Goal: Navigation & Orientation: Find specific page/section

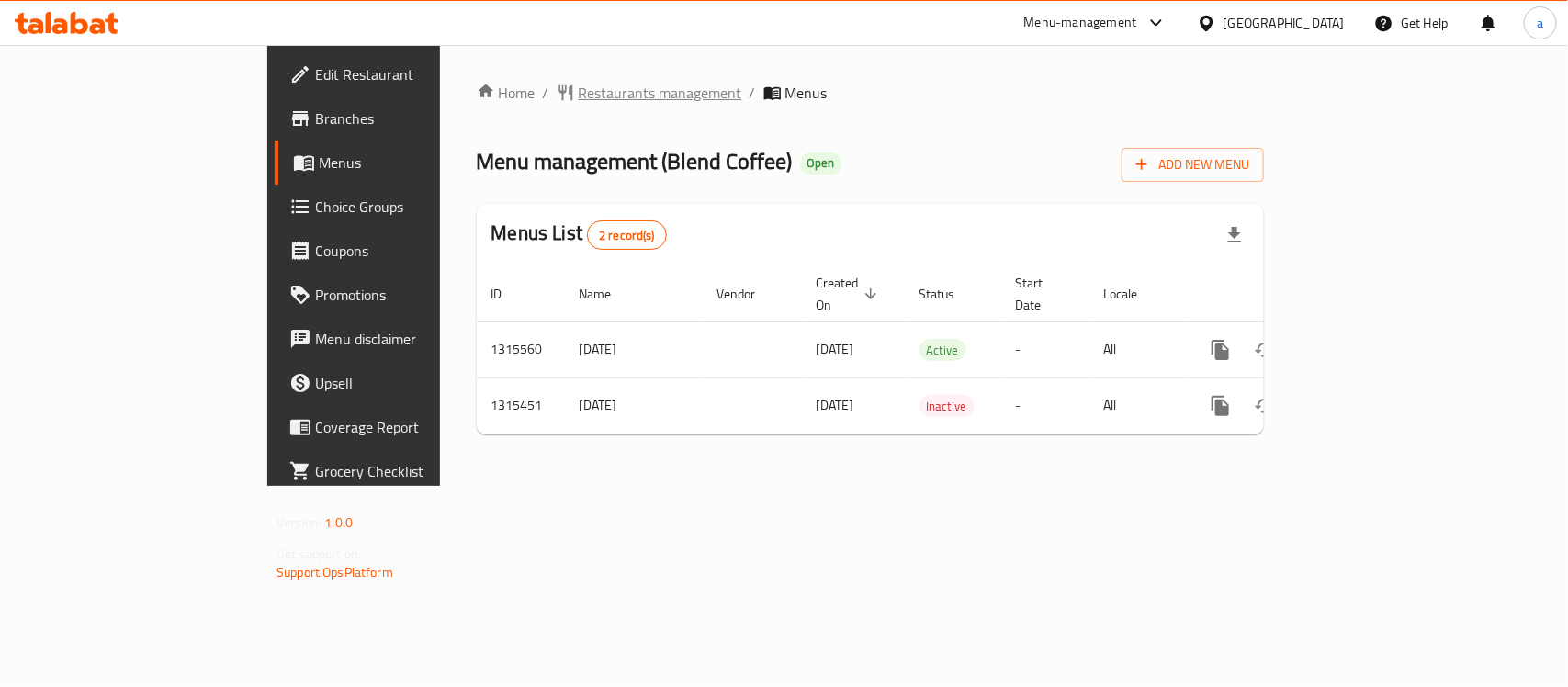
click at [579, 102] on span "Restaurants management" at bounding box center [660, 92] width 163 height 22
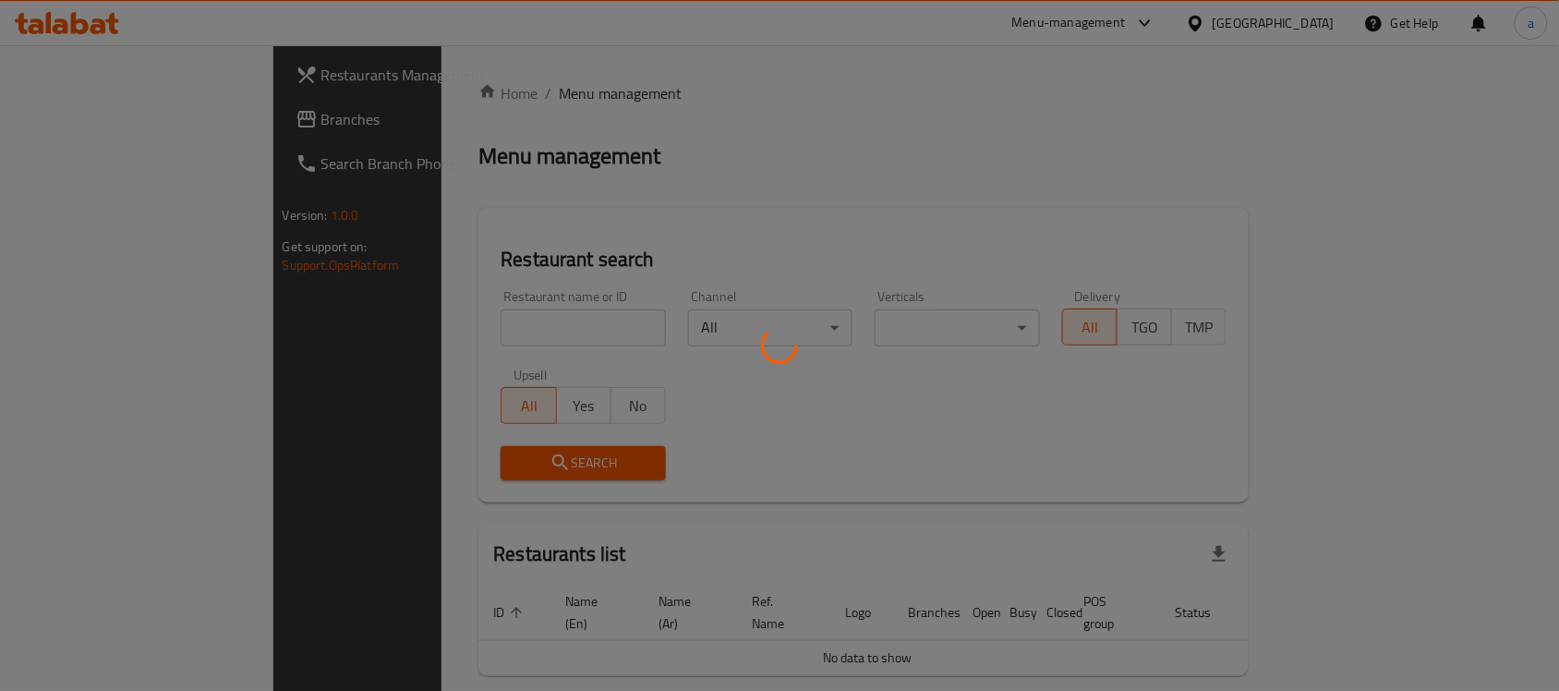
click at [100, 120] on div at bounding box center [779, 345] width 1559 height 691
click at [99, 120] on div at bounding box center [779, 345] width 1559 height 691
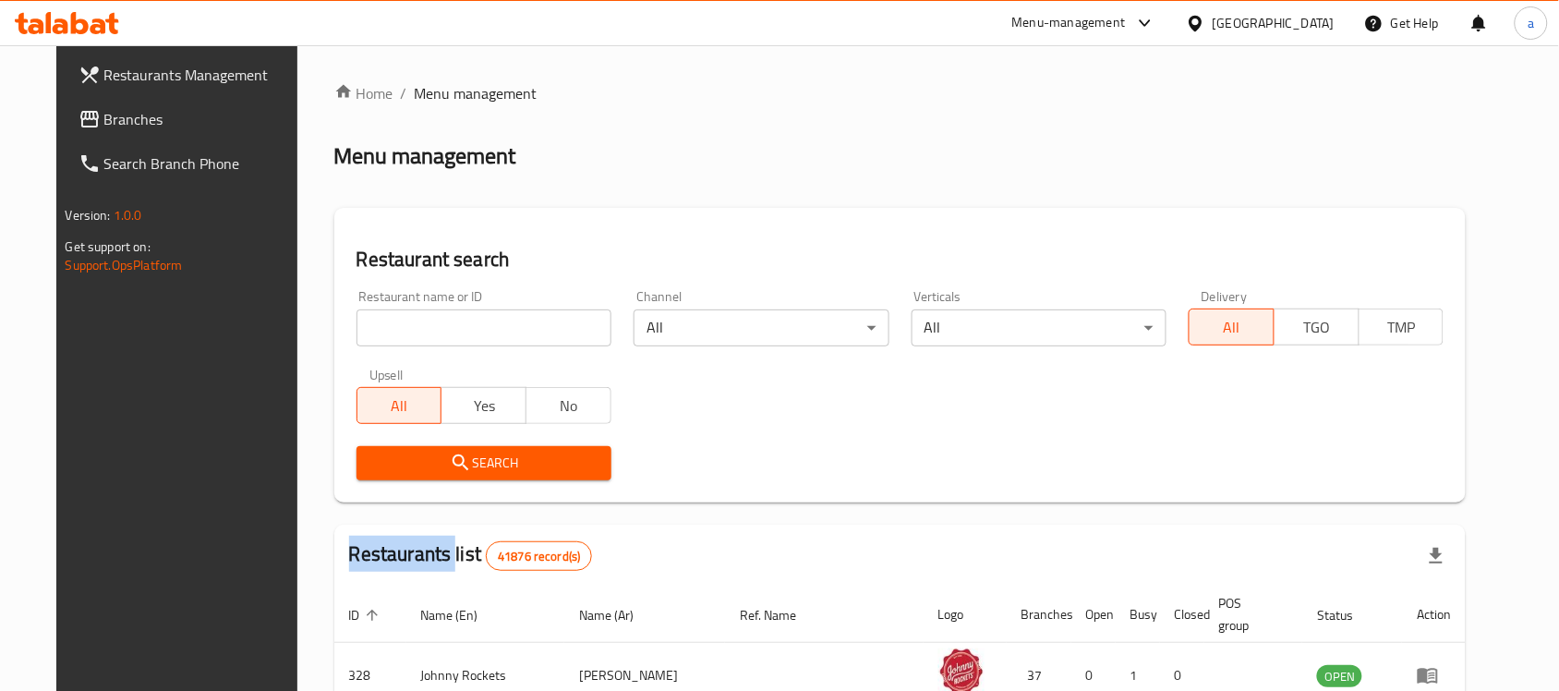
click at [104, 114] on span "Branches" at bounding box center [203, 119] width 198 height 22
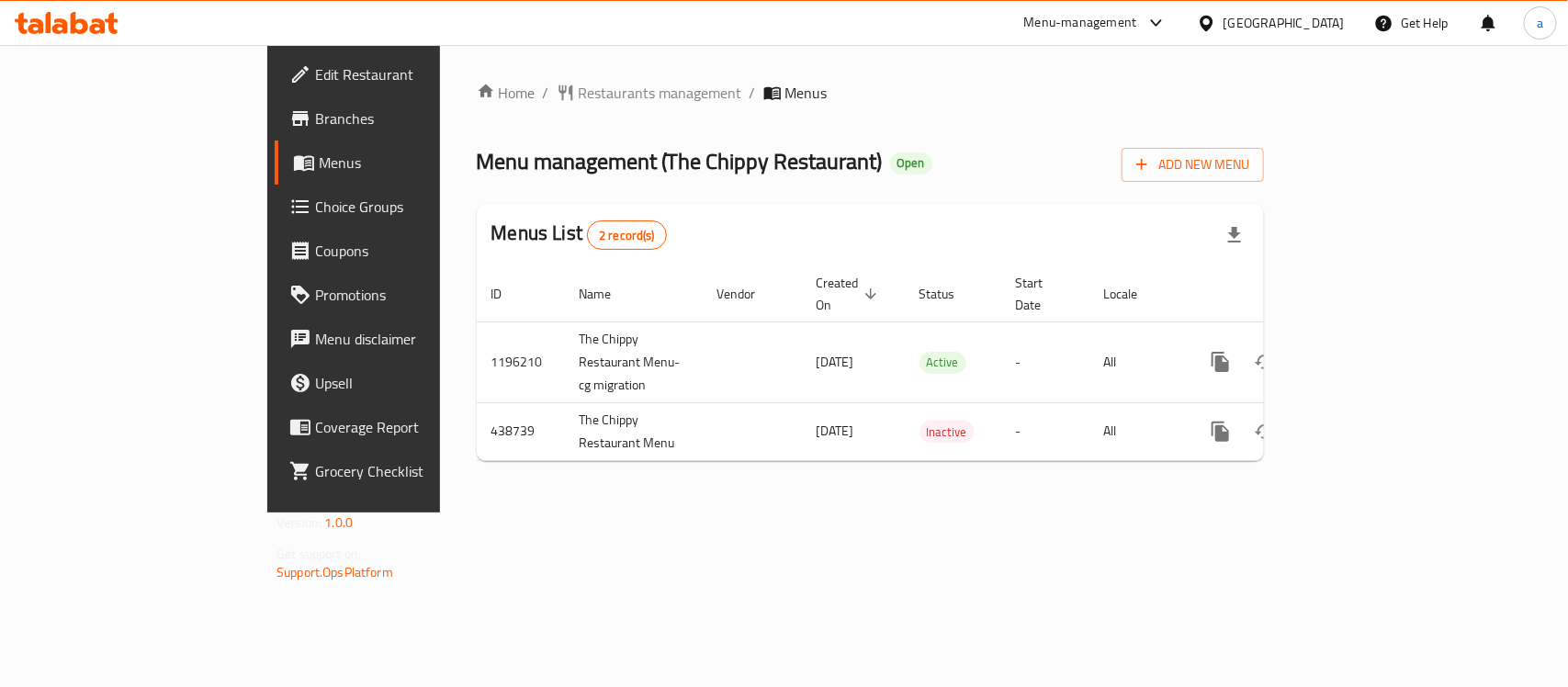
drag, startPoint x: 485, startPoint y: 156, endPoint x: 715, endPoint y: 173, distance: 230.6
click at [715, 173] on h2 "Menu management ( The Chippy Restaurant ) Open" at bounding box center [704, 162] width 455 height 30
click at [484, 107] on div "Home / Restaurants management / Menus Menu management ( The Chippy Restaurant )…" at bounding box center [870, 278] width 787 height 394
click at [579, 89] on span "Restaurants management" at bounding box center [660, 92] width 163 height 22
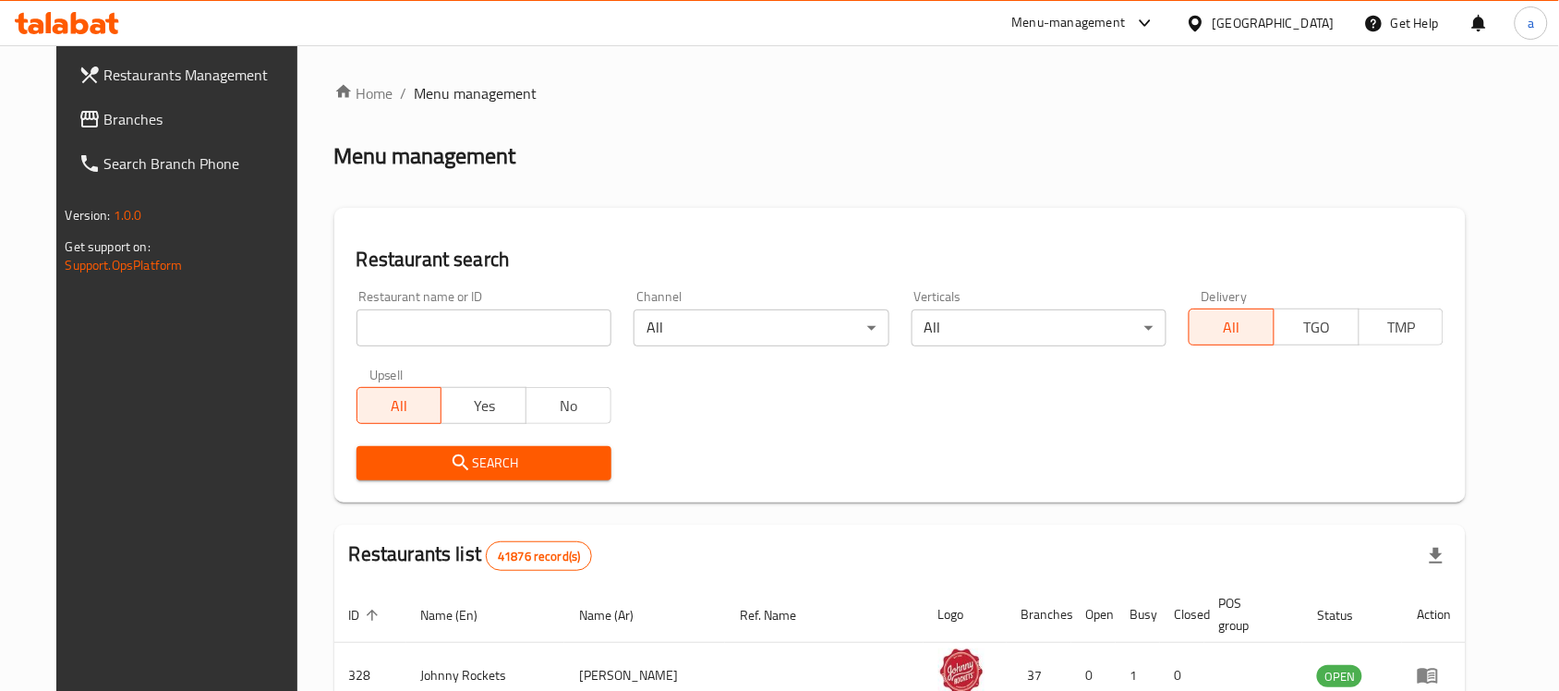
click at [64, 99] on link "Branches" at bounding box center [190, 119] width 253 height 44
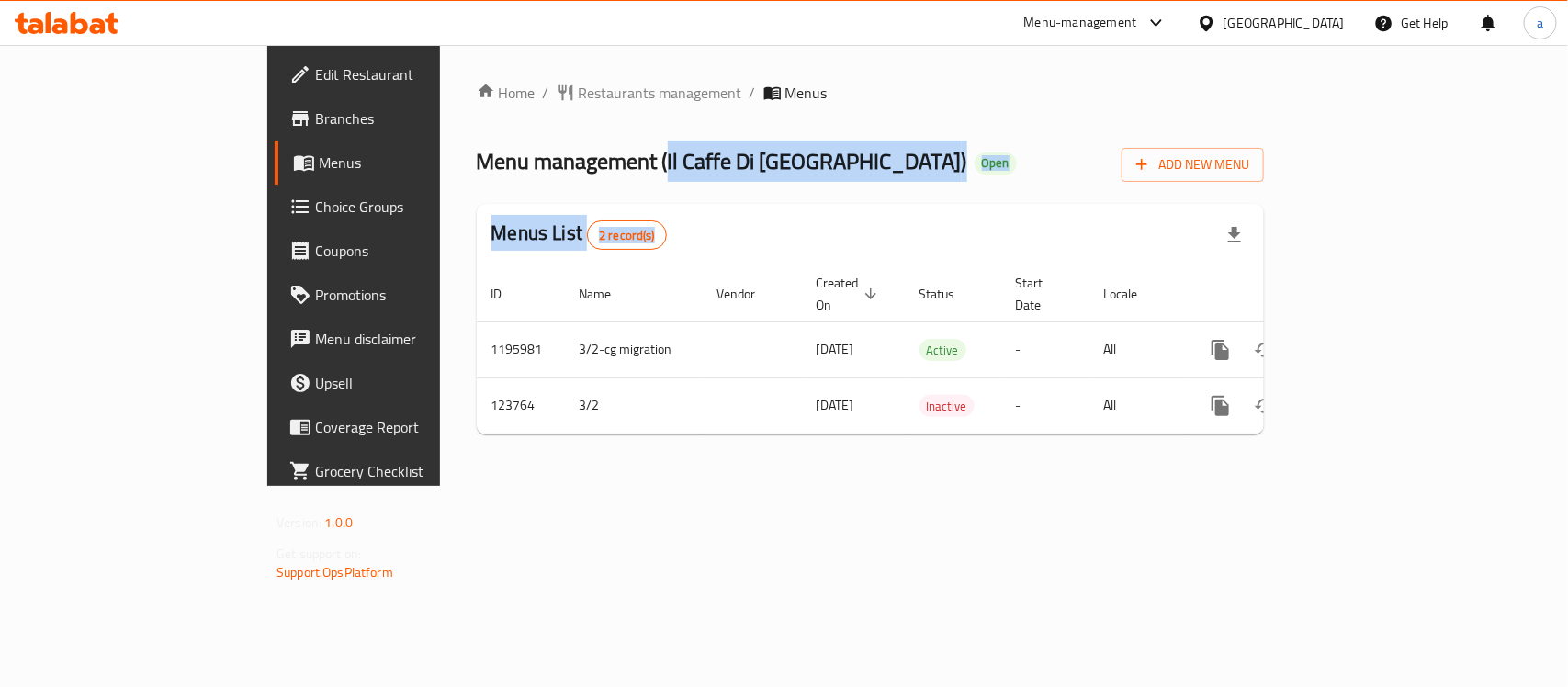
drag, startPoint x: 492, startPoint y: 161, endPoint x: 598, endPoint y: 187, distance: 109.1
click at [598, 187] on div "Home / Restaurants management / Menus Menu management ( Il Caffe Di Roma ) Open…" at bounding box center [870, 265] width 787 height 368
click at [513, 156] on span "Menu management ( Il Caffe Di Roma )" at bounding box center [721, 161] width 490 height 42
click at [493, 161] on span "Menu management ( Il Caffe Di Roma )" at bounding box center [721, 161] width 490 height 42
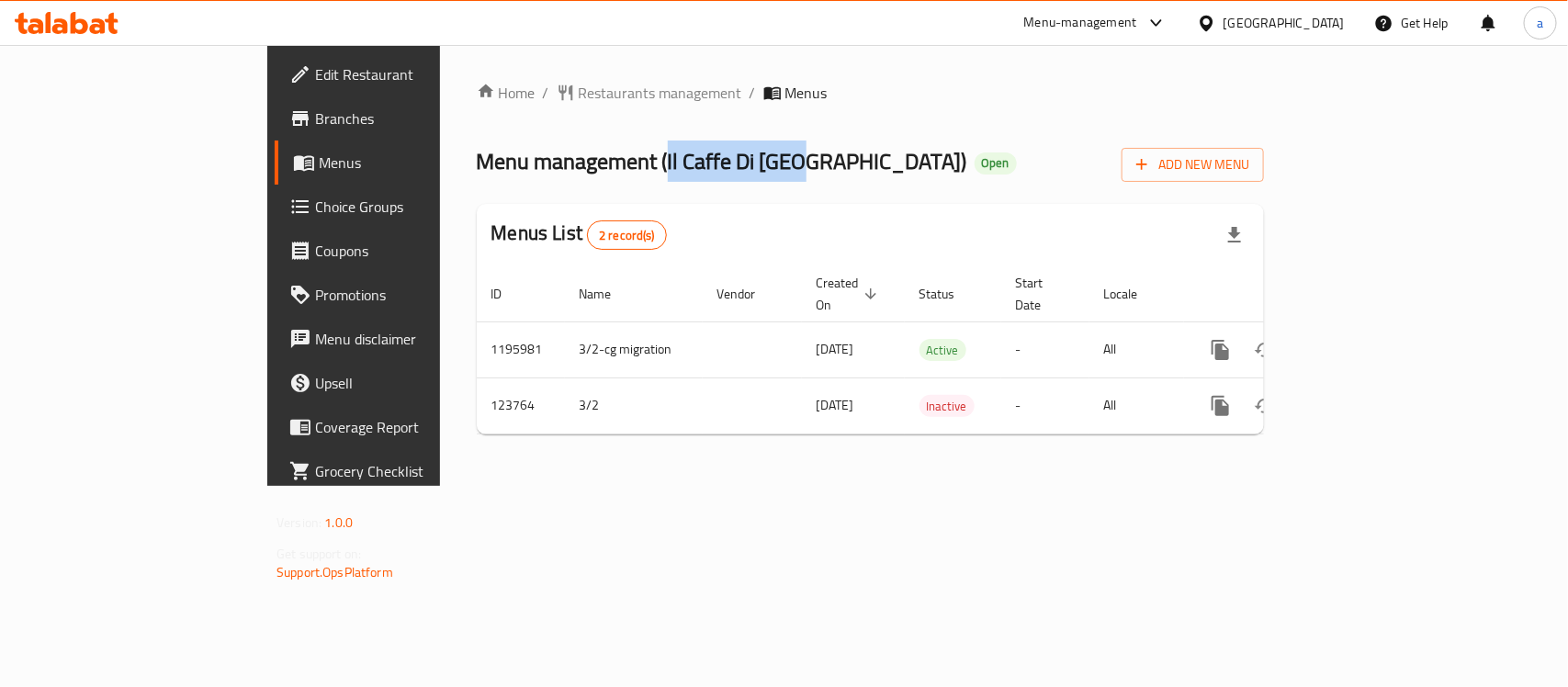
drag, startPoint x: 488, startPoint y: 157, endPoint x: 636, endPoint y: 176, distance: 149.2
click at [636, 176] on span "Menu management ( Il Caffe Di Roma )" at bounding box center [721, 161] width 490 height 42
copy span "Il Caffe Di Roma"
click at [485, 170] on span "Menu management ( Il Caffe Di Roma )" at bounding box center [721, 161] width 490 height 42
drag, startPoint x: 491, startPoint y: 159, endPoint x: 633, endPoint y: 173, distance: 142.7
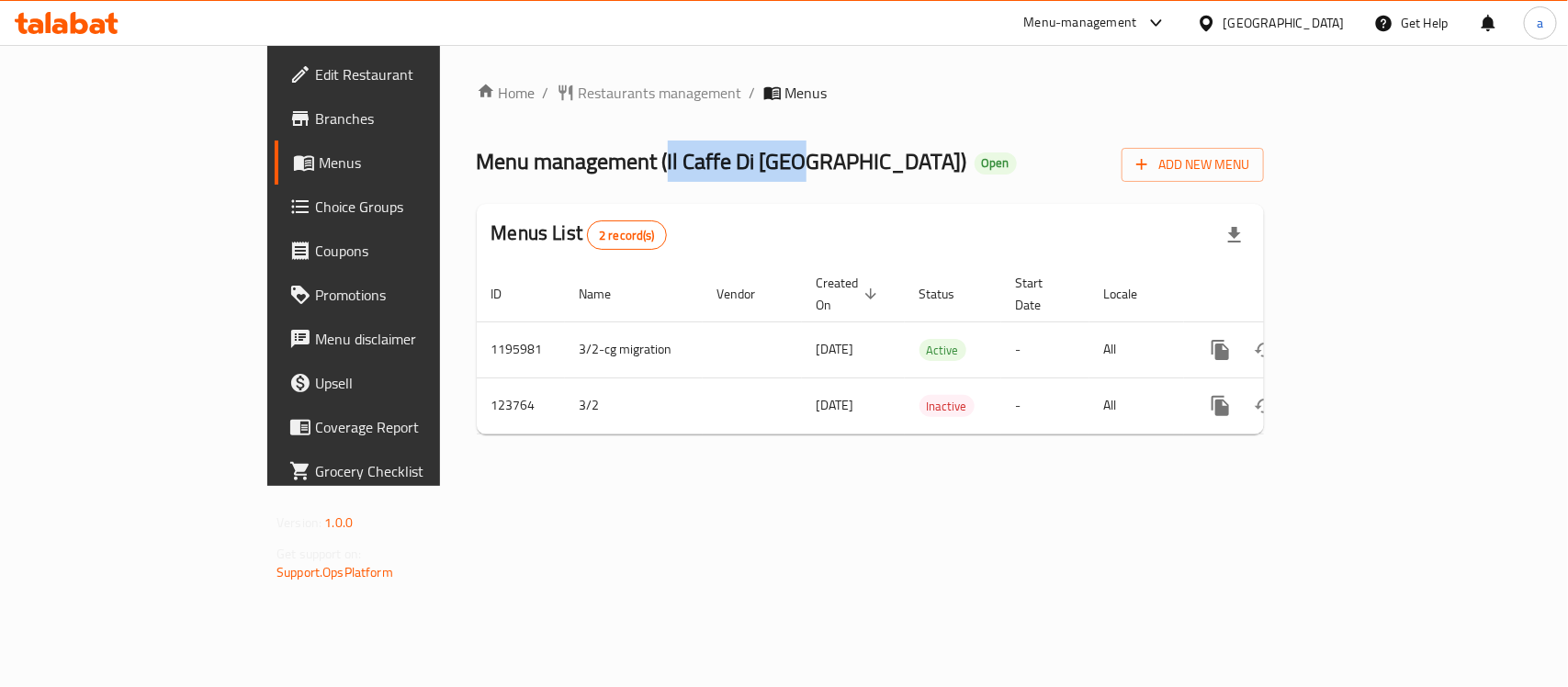
click at [633, 173] on span "Menu management ( Il Caffe Di Roma )" at bounding box center [721, 161] width 490 height 42
copy span "Il Caffe Di Roma"
click at [579, 84] on span "Restaurants management" at bounding box center [660, 92] width 163 height 22
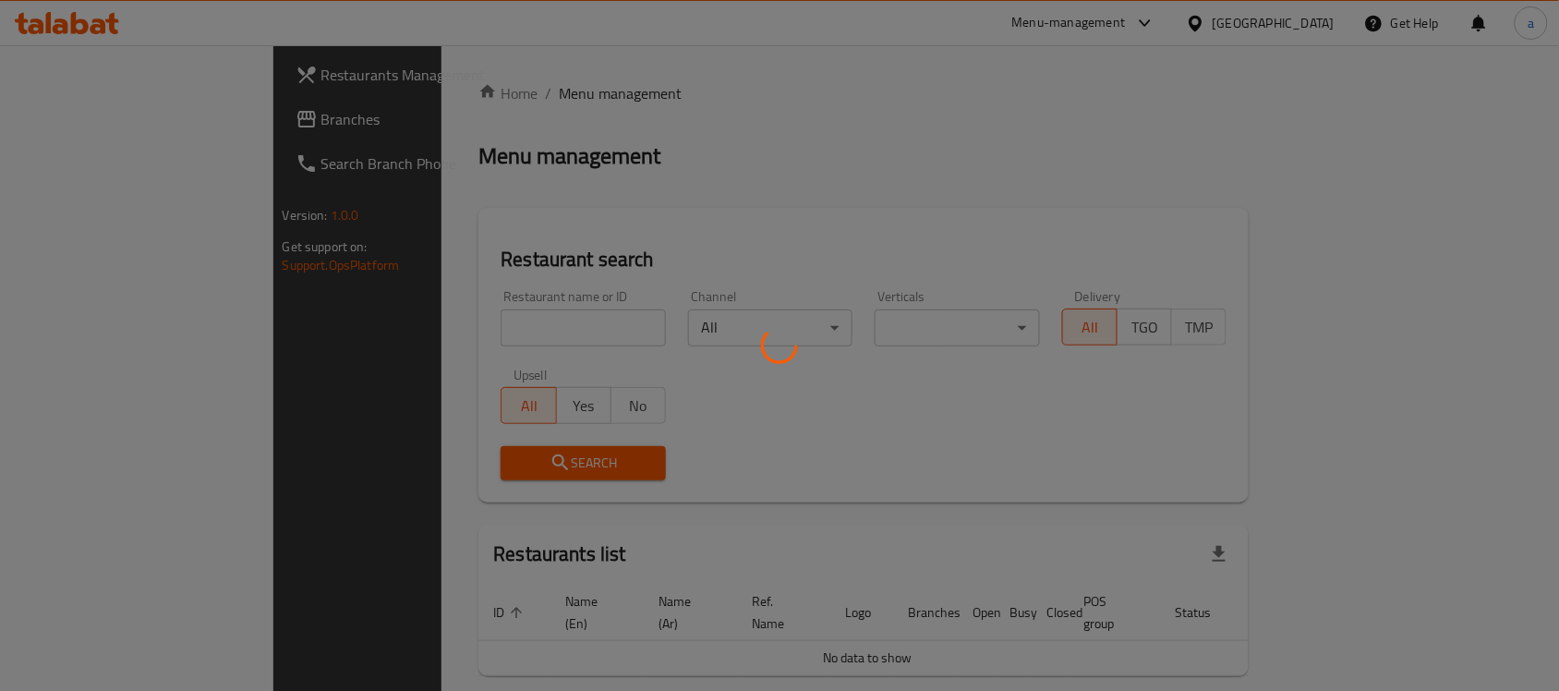
click at [114, 120] on div at bounding box center [779, 345] width 1559 height 691
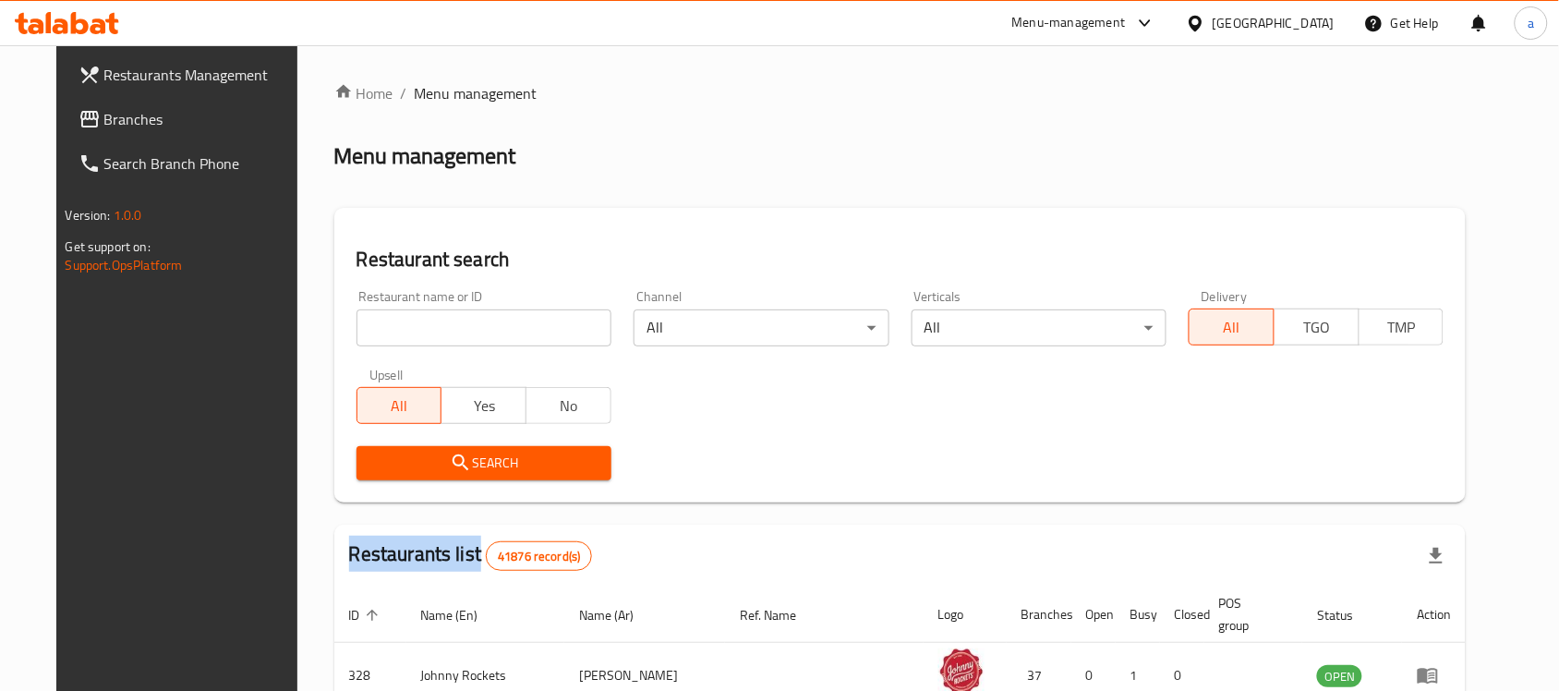
click at [114, 120] on span "Branches" at bounding box center [203, 119] width 198 height 22
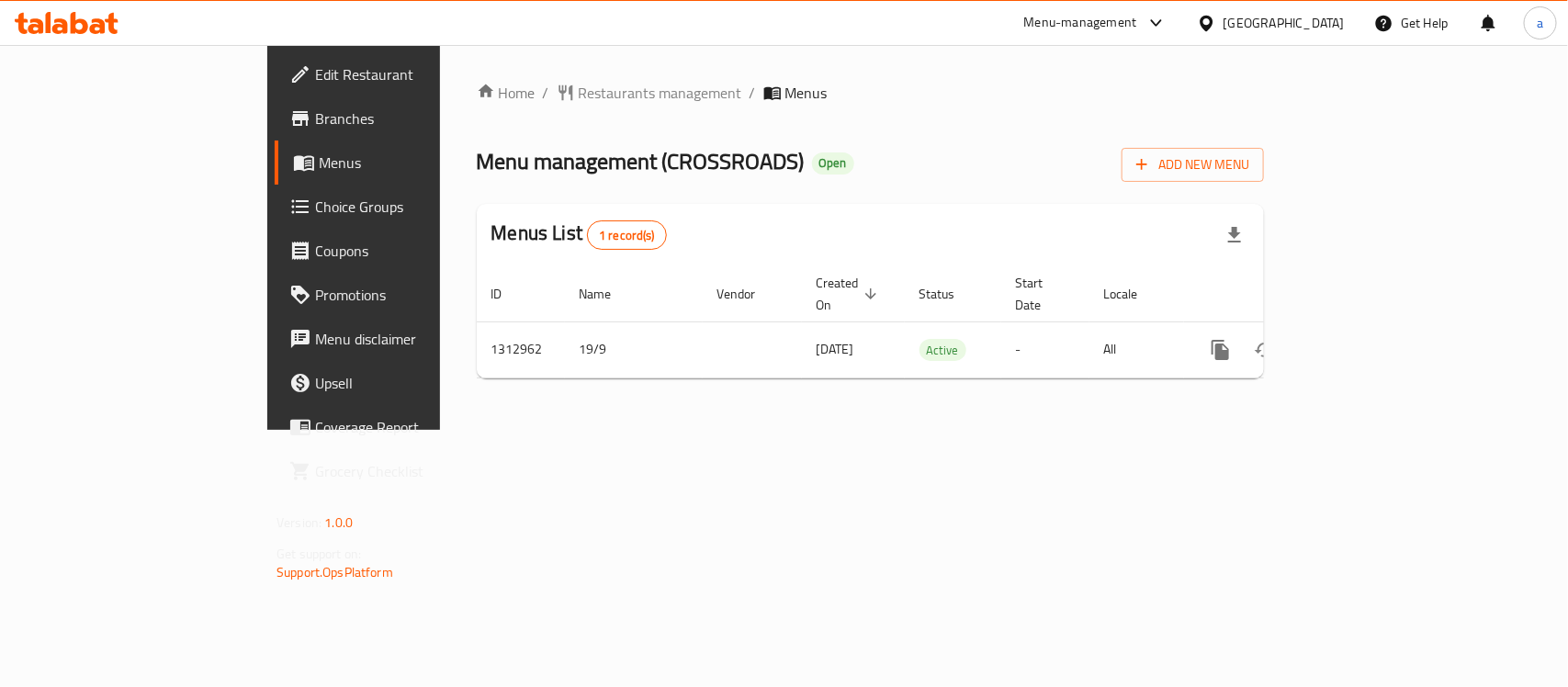
click at [552, 152] on span "Menu management ( CROSSROADS )" at bounding box center [640, 161] width 328 height 42
copy span "CROSSROADS"
click at [579, 96] on span "Restaurants management" at bounding box center [660, 92] width 163 height 22
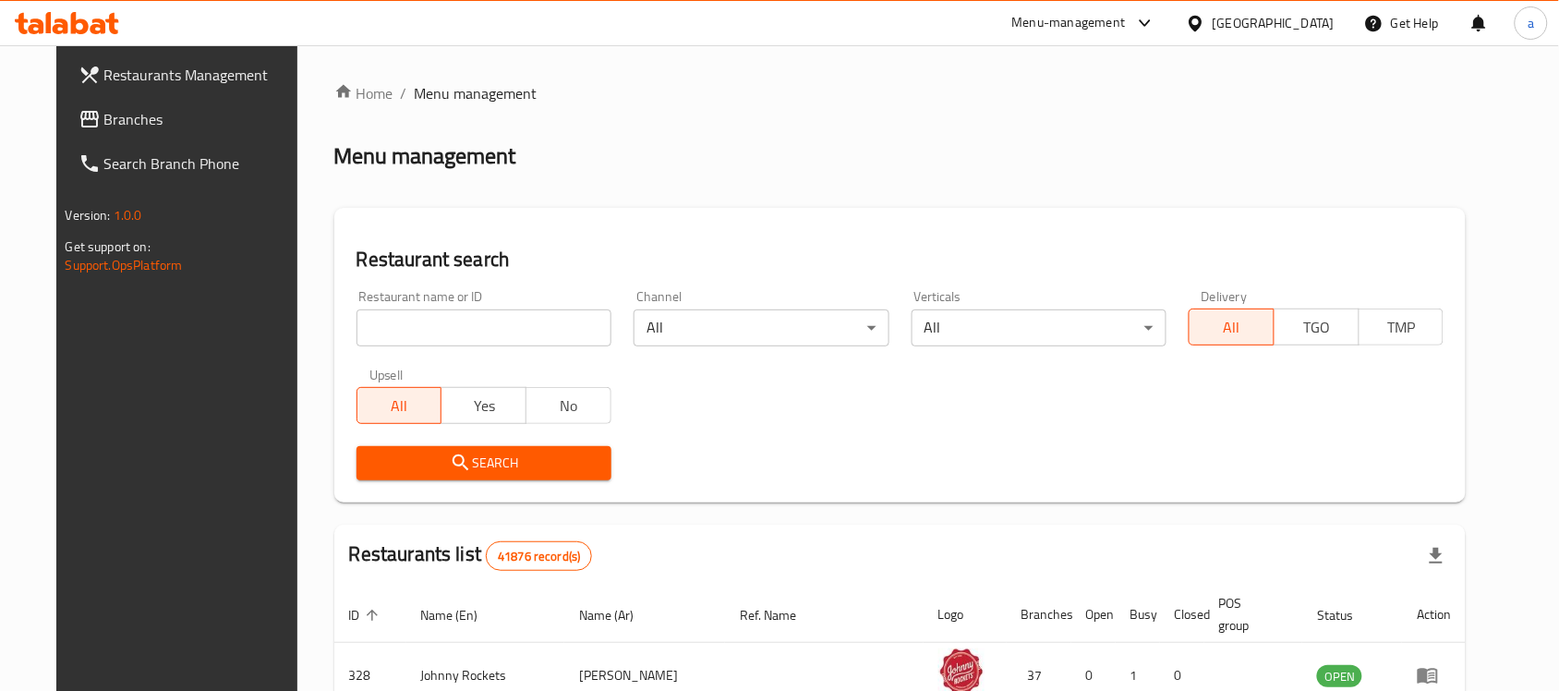
click at [104, 125] on span "Branches" at bounding box center [203, 119] width 198 height 22
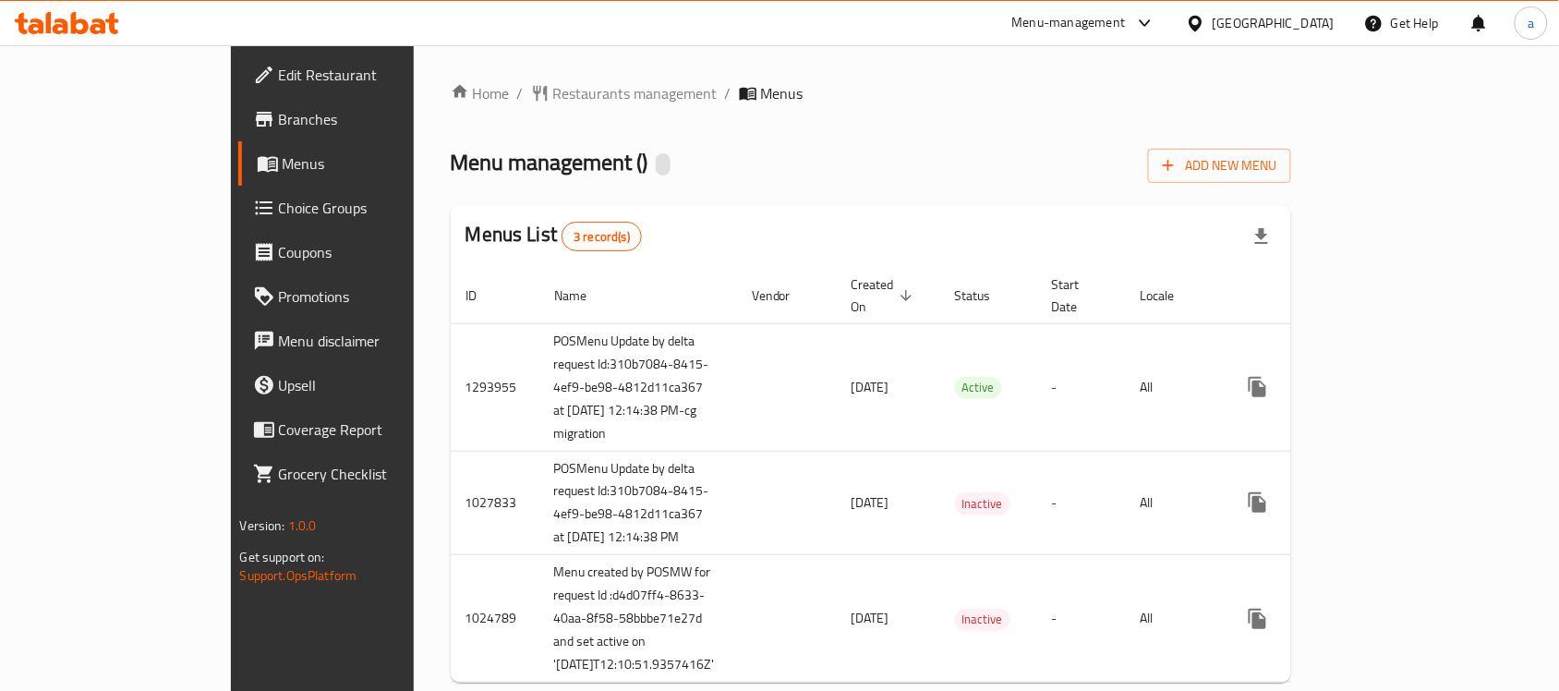
click at [492, 166] on span "Menu management ( )" at bounding box center [550, 162] width 198 height 42
click at [494, 164] on span "Menu management ( )" at bounding box center [550, 162] width 198 height 42
click at [656, 164] on div at bounding box center [663, 164] width 15 height 22
click at [511, 168] on span "Menu management ( Vegante )" at bounding box center [587, 162] width 273 height 42
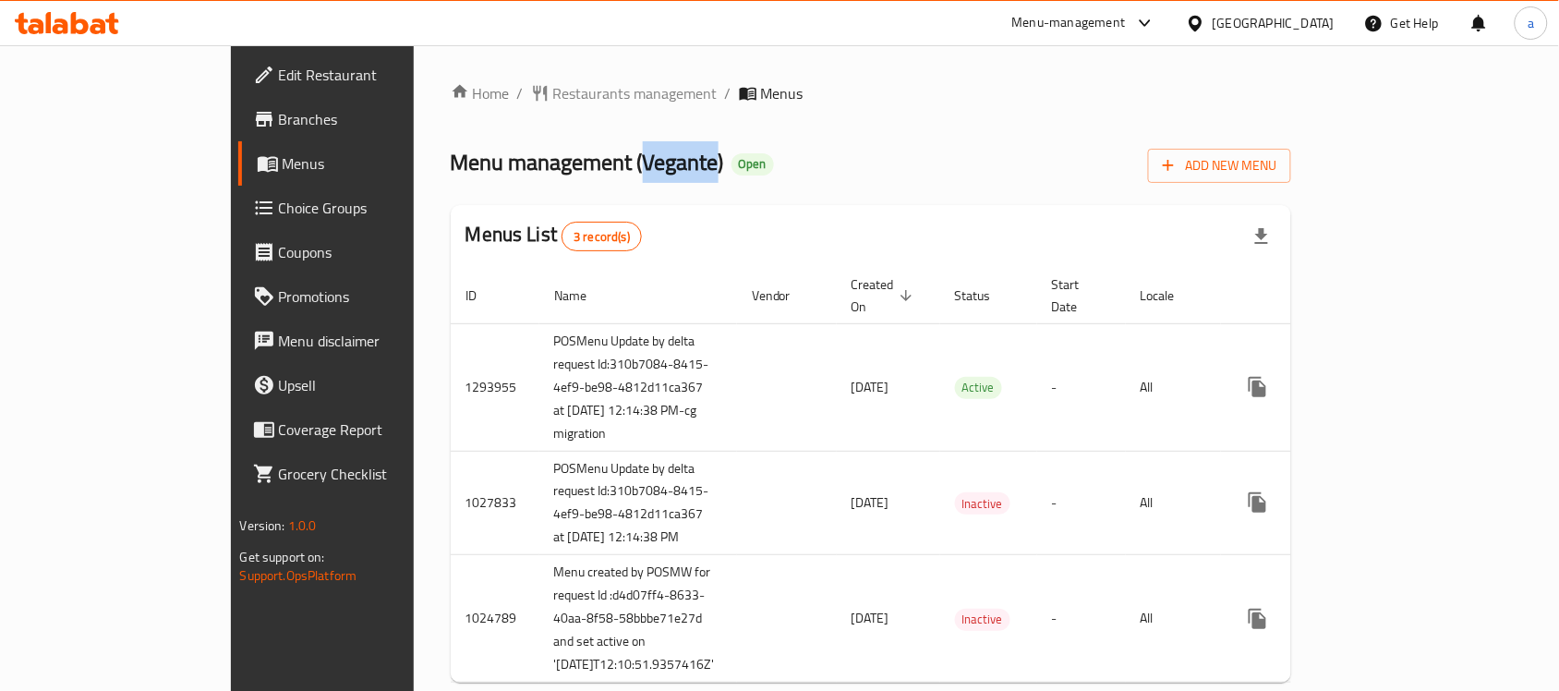
click at [511, 168] on span "Menu management ( Vegante )" at bounding box center [587, 162] width 273 height 42
copy span "Vegante"
click at [553, 85] on span "Restaurants management" at bounding box center [635, 93] width 164 height 22
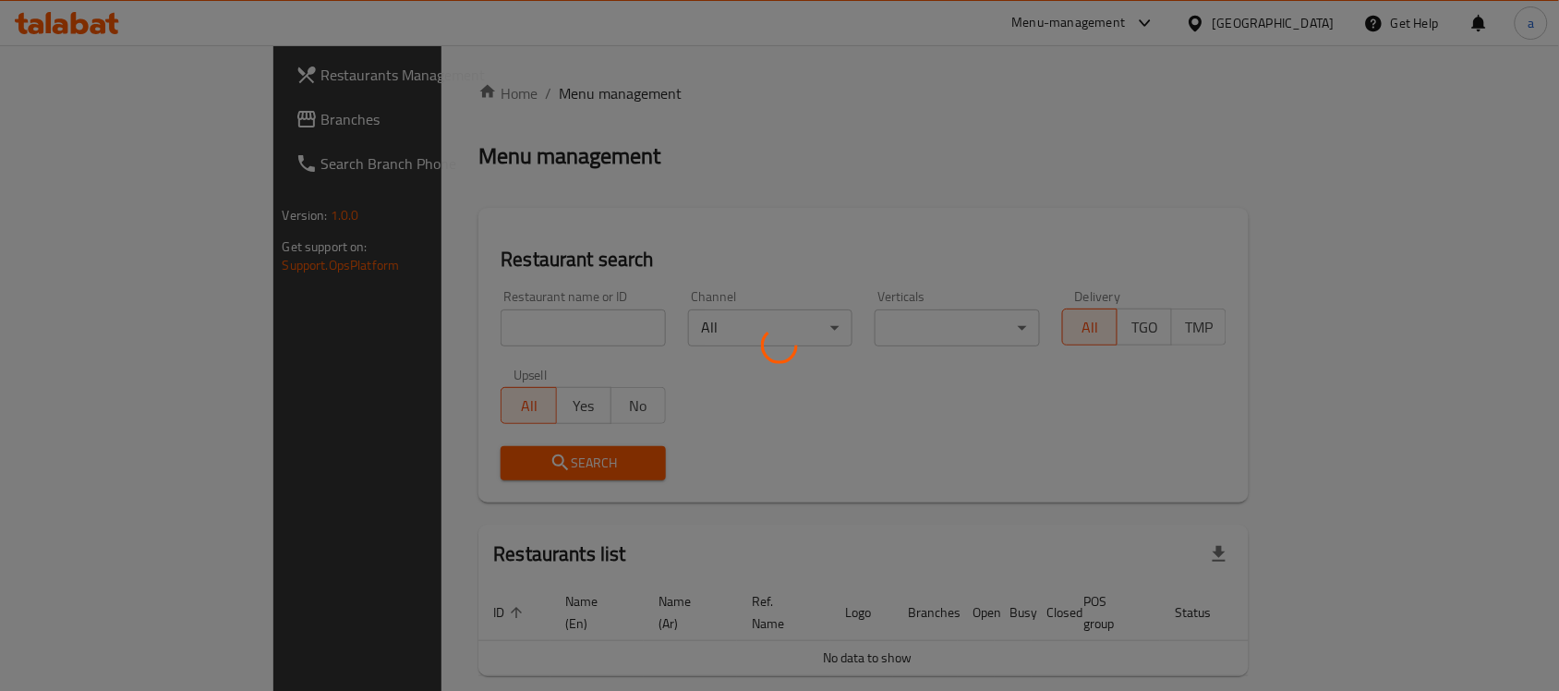
click at [80, 125] on div at bounding box center [779, 345] width 1559 height 691
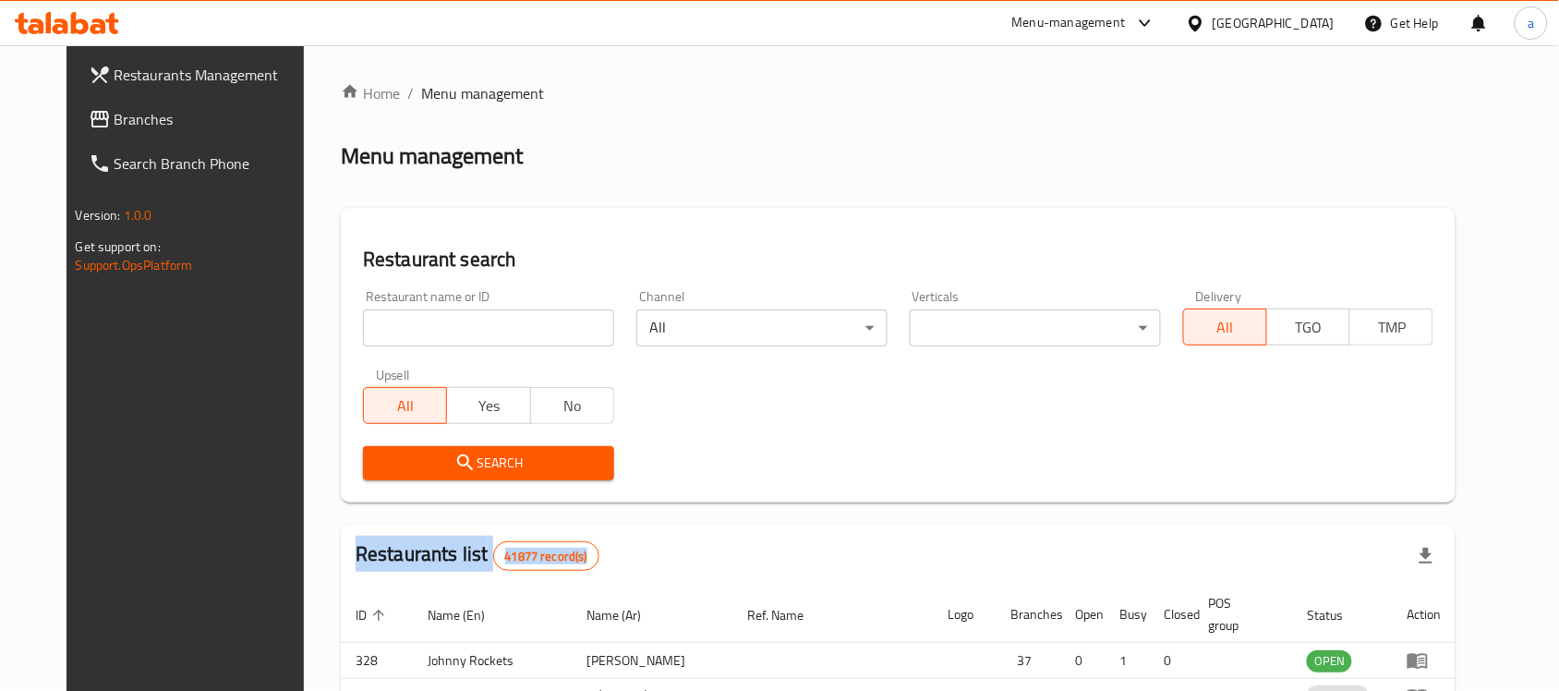
click at [80, 125] on div at bounding box center [779, 345] width 1559 height 691
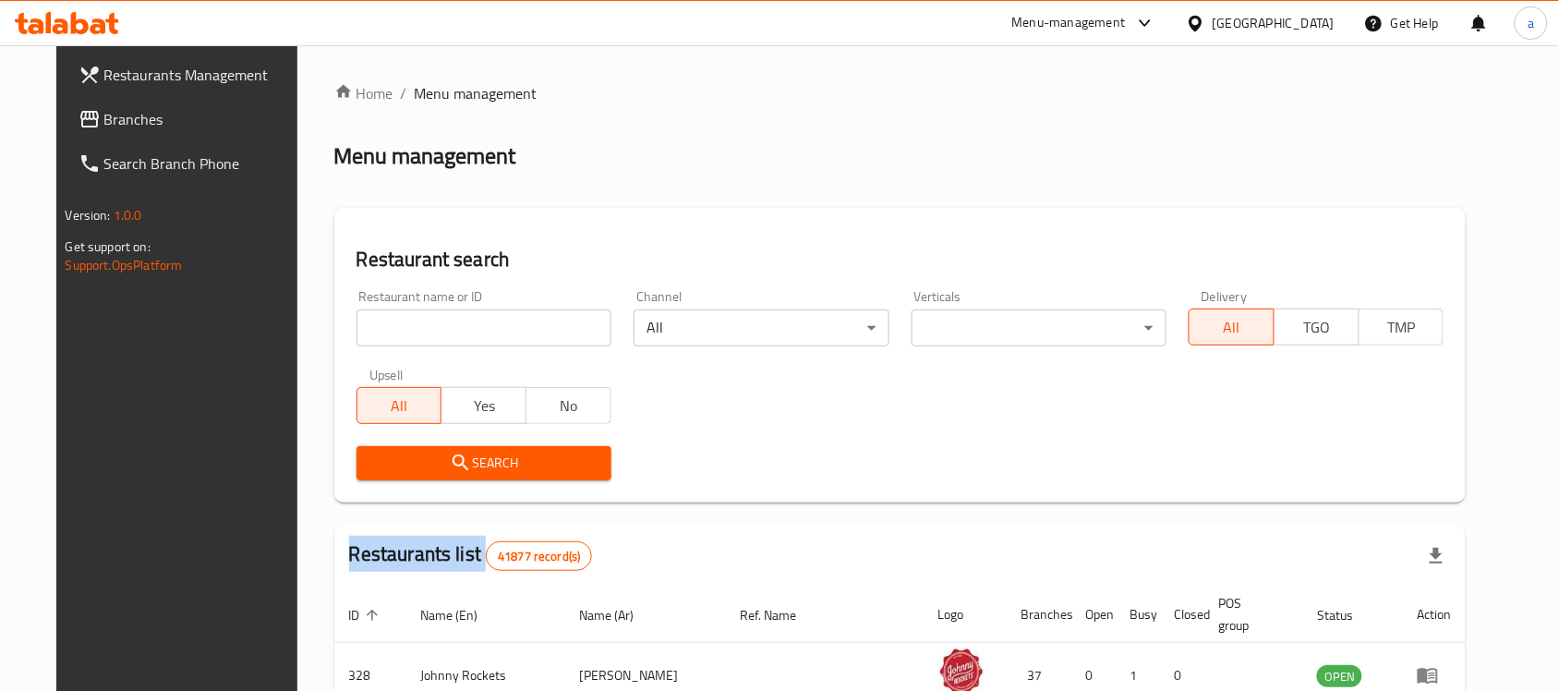
click at [80, 125] on div "Restaurants Management Branches Search Branch Phone Version: 1.0.0 Get support …" at bounding box center [780, 651] width 1448 height 1212
click at [104, 125] on span "Branches" at bounding box center [203, 119] width 198 height 22
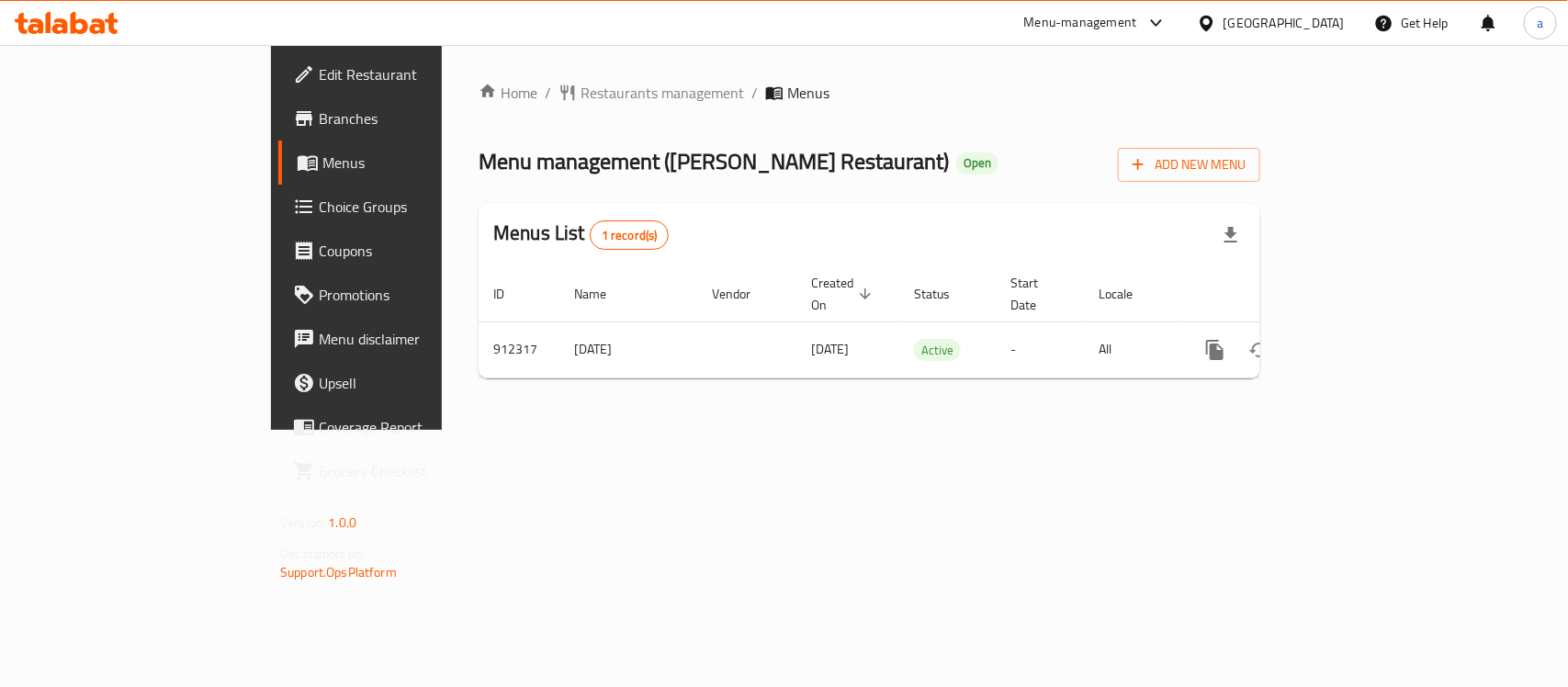
click at [501, 66] on div "Home / Restaurants management / Menus Menu management ( [PERSON_NAME] Restauran…" at bounding box center [869, 237] width 855 height 385
click at [581, 88] on span "Restaurants management" at bounding box center [662, 92] width 163 height 22
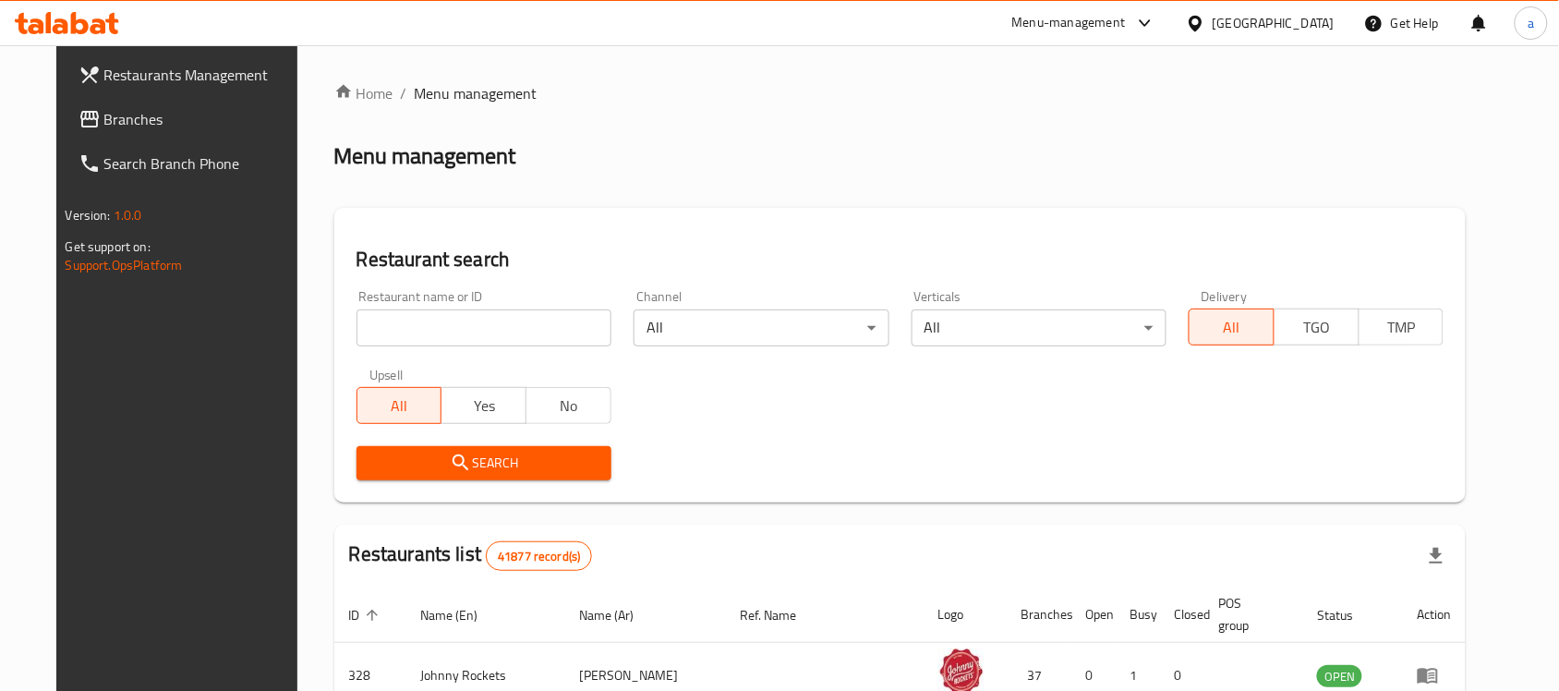
click at [1268, 2] on div "[GEOGRAPHIC_DATA]" at bounding box center [1260, 23] width 178 height 44
click at [1248, 9] on div "[GEOGRAPHIC_DATA]" at bounding box center [1260, 23] width 178 height 44
click at [1239, 26] on div "[GEOGRAPHIC_DATA]" at bounding box center [1274, 23] width 122 height 20
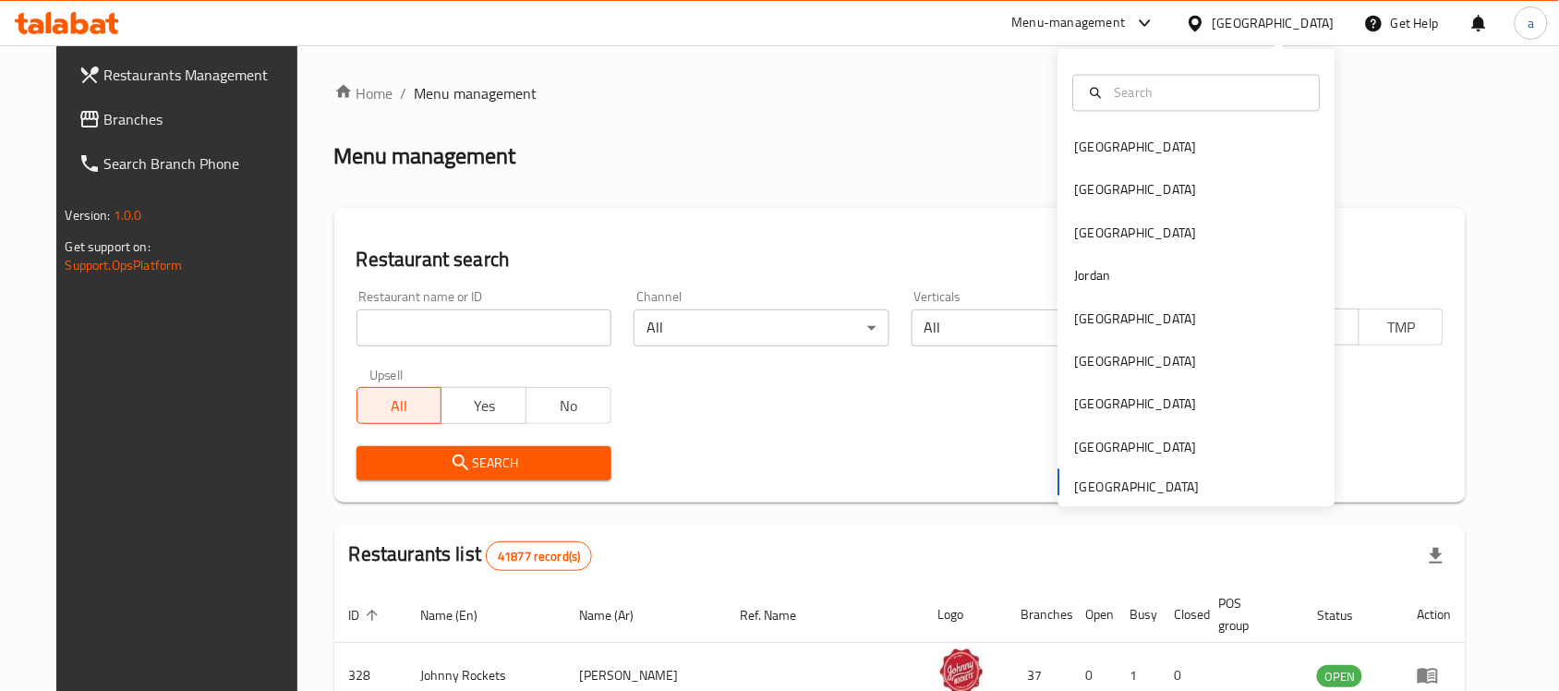
drag, startPoint x: 1156, startPoint y: 499, endPoint x: 1156, endPoint y: 488, distance: 11.1
click at [1156, 491] on div "Bahrain Egypt Iraq Jordan Kuwait Oman Qatar Saudi Arabia United Arab Emirates" at bounding box center [1197, 278] width 277 height 458
click at [1156, 488] on div "Bahrain Egypt Iraq Jordan Kuwait Oman Qatar Saudi Arabia United Arab Emirates" at bounding box center [1197, 317] width 277 height 380
click at [1155, 480] on div "Bahrain Egypt Iraq Jordan Kuwait Oman Qatar Saudi Arabia United Arab Emirates" at bounding box center [1197, 317] width 277 height 380
click at [1147, 486] on div "Bahrain Egypt Iraq Jordan Kuwait Oman Qatar Saudi Arabia United Arab Emirates" at bounding box center [1197, 317] width 277 height 380
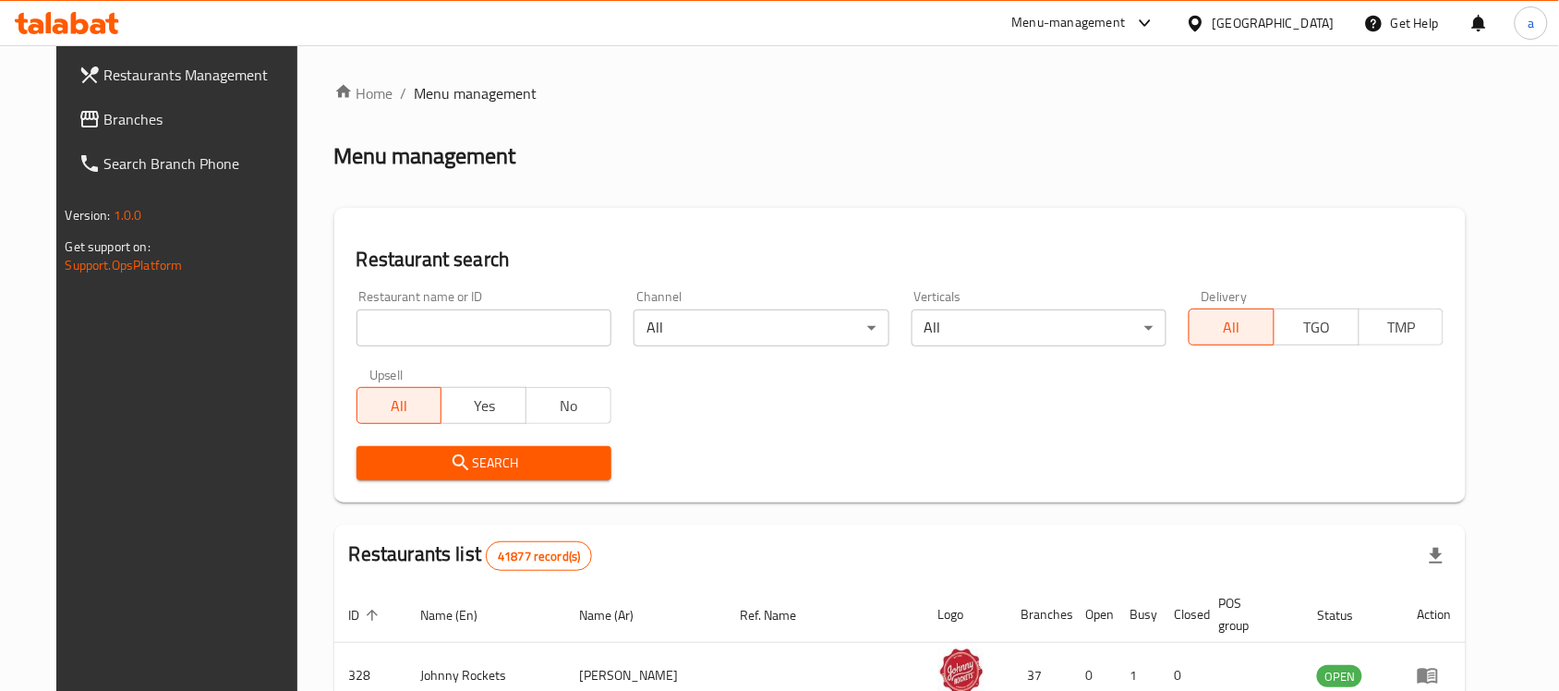
click at [114, 106] on link "Branches" at bounding box center [190, 119] width 253 height 44
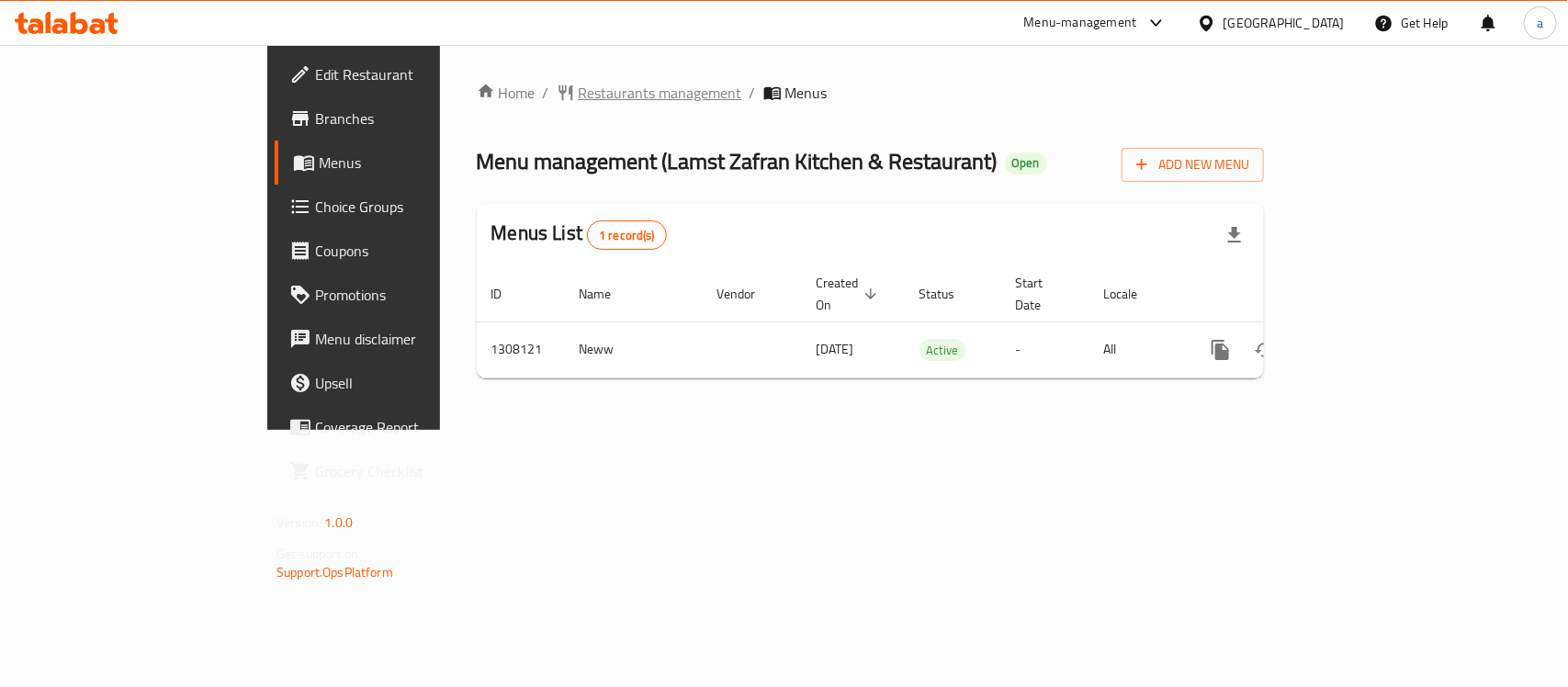
click at [579, 85] on span "Restaurants management" at bounding box center [660, 92] width 163 height 22
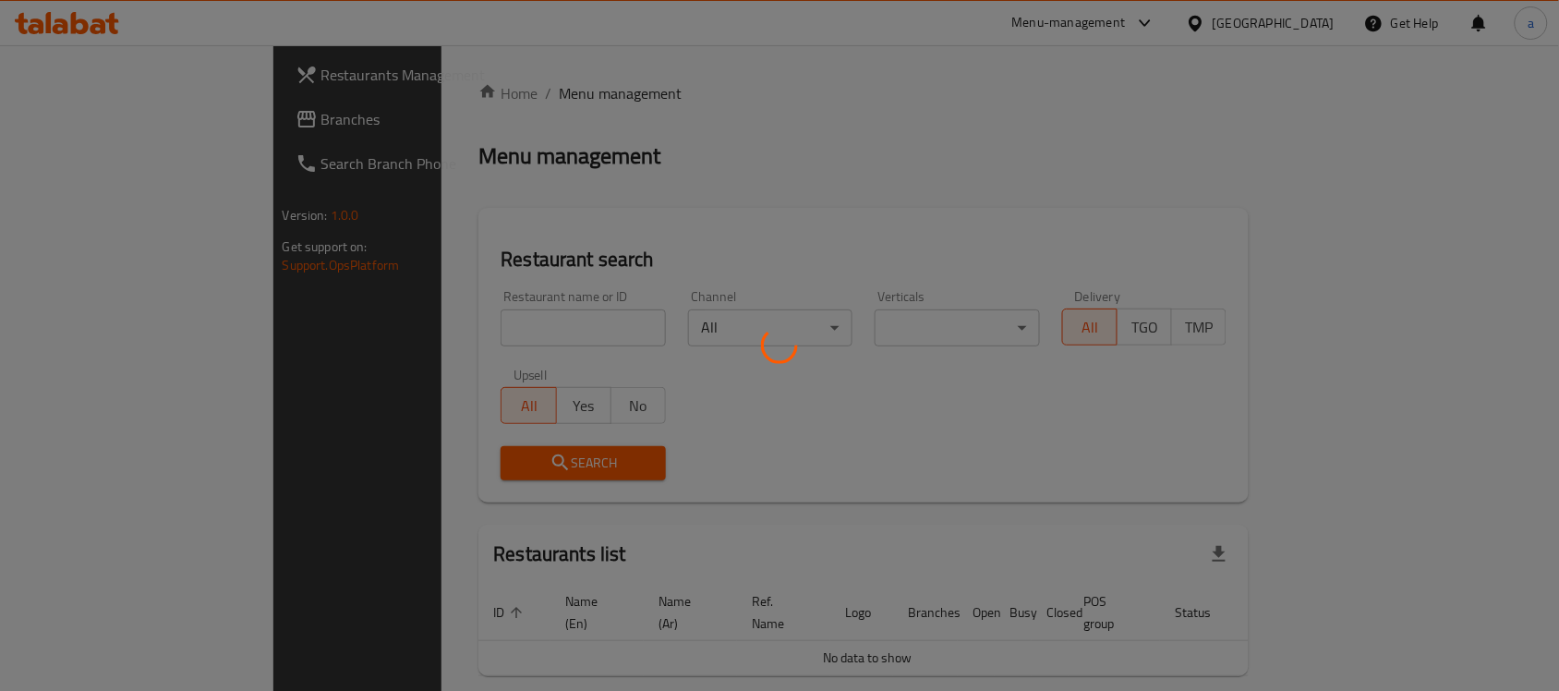
click at [79, 122] on div at bounding box center [779, 345] width 1559 height 691
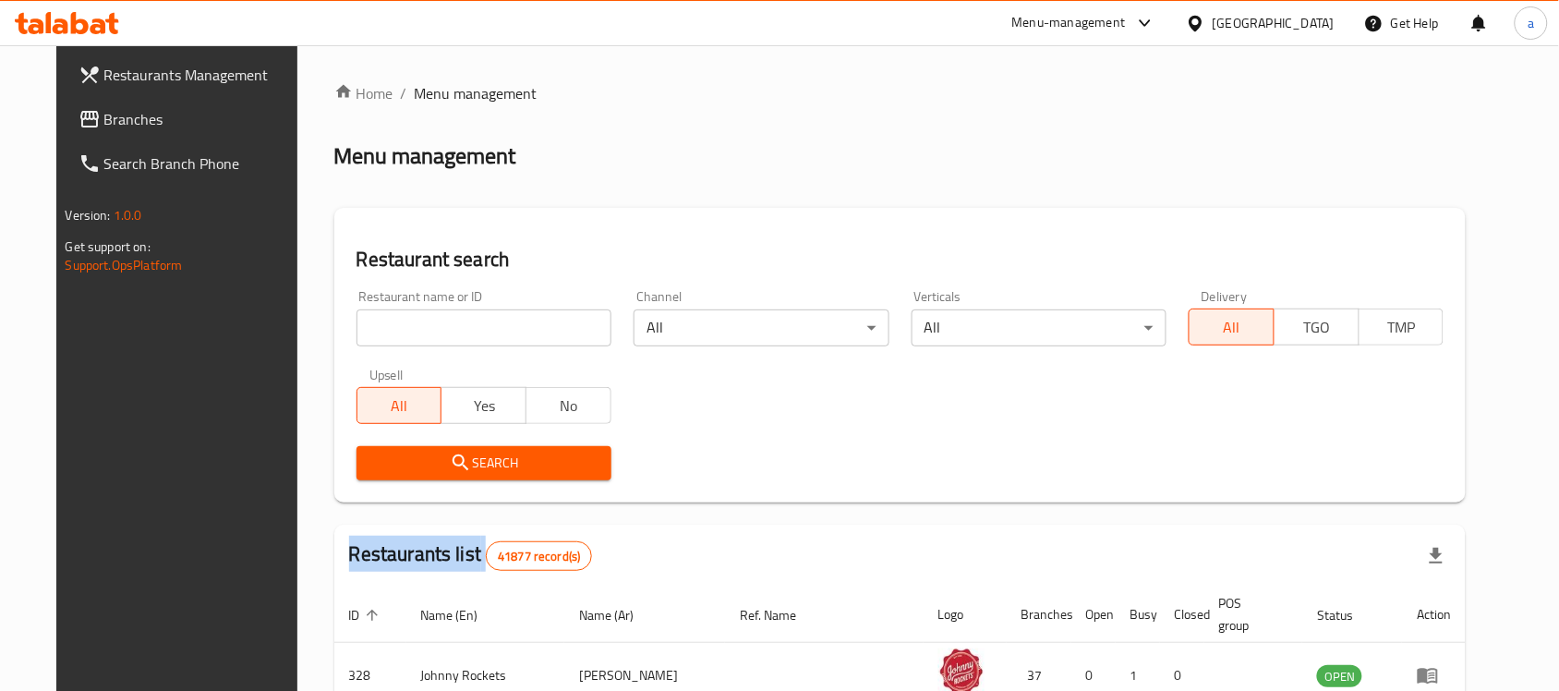
click at [79, 122] on div at bounding box center [779, 345] width 1559 height 691
click at [104, 122] on span "Branches" at bounding box center [203, 119] width 198 height 22
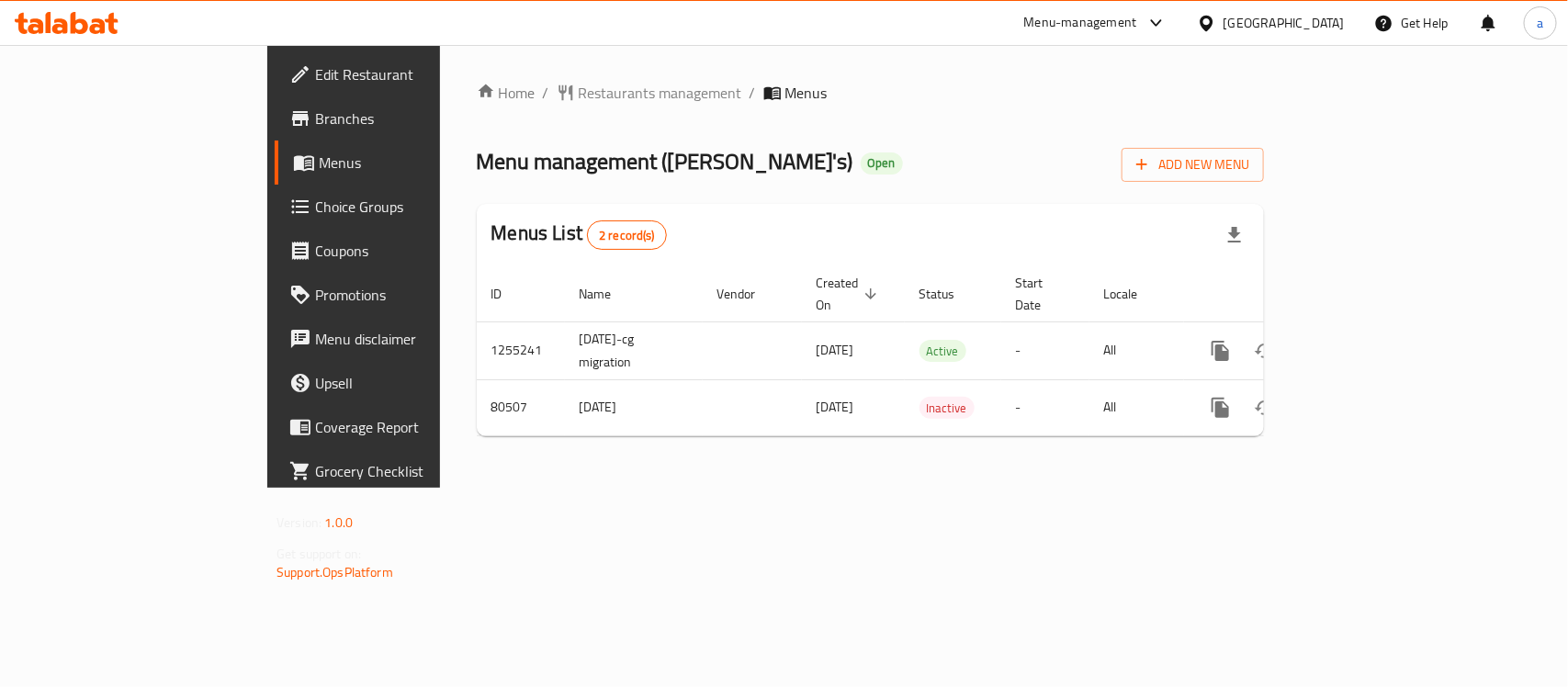
click at [502, 159] on span "Menu management ( [PERSON_NAME]'s )" at bounding box center [664, 161] width 377 height 42
copy span "[PERSON_NAME]'s"
click at [579, 86] on span "Restaurants management" at bounding box center [660, 92] width 163 height 22
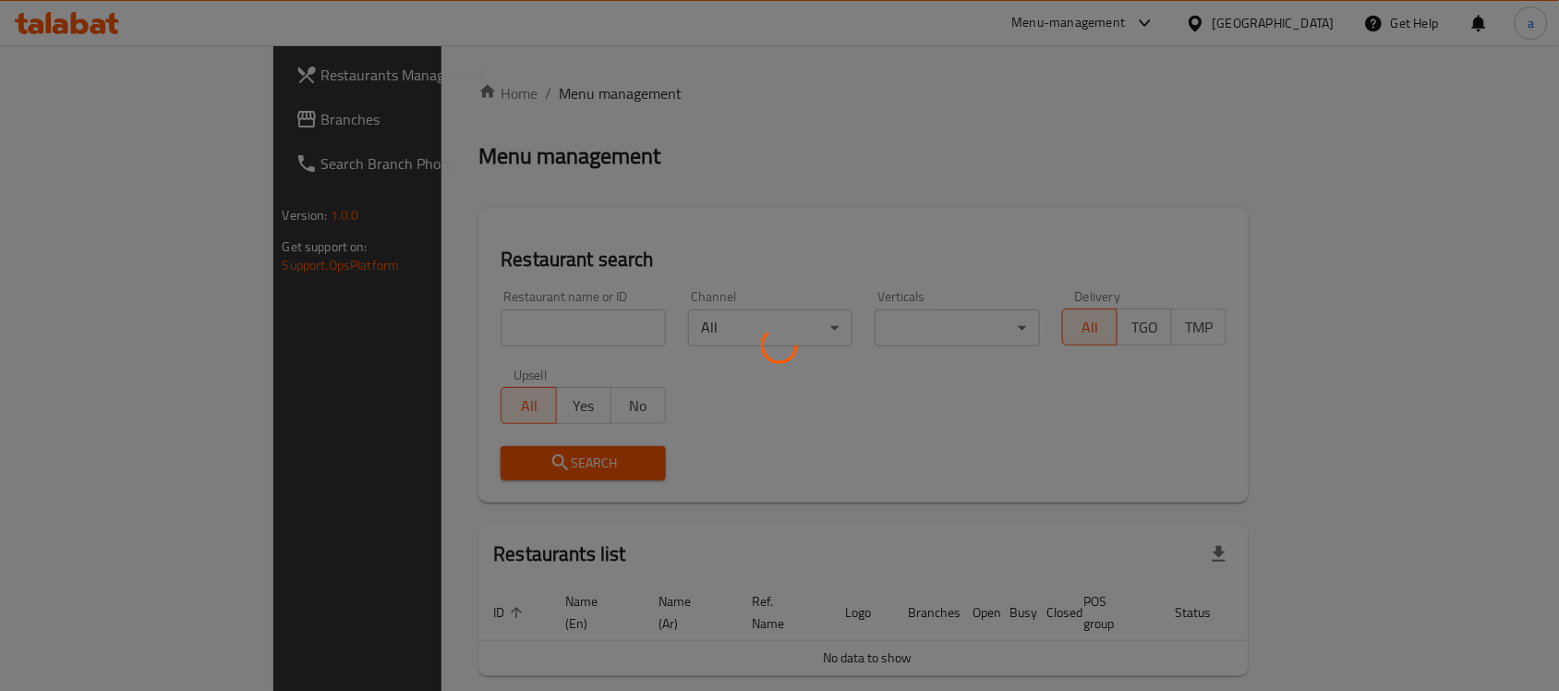
click at [115, 130] on div at bounding box center [779, 345] width 1559 height 691
click at [102, 130] on div at bounding box center [779, 345] width 1559 height 691
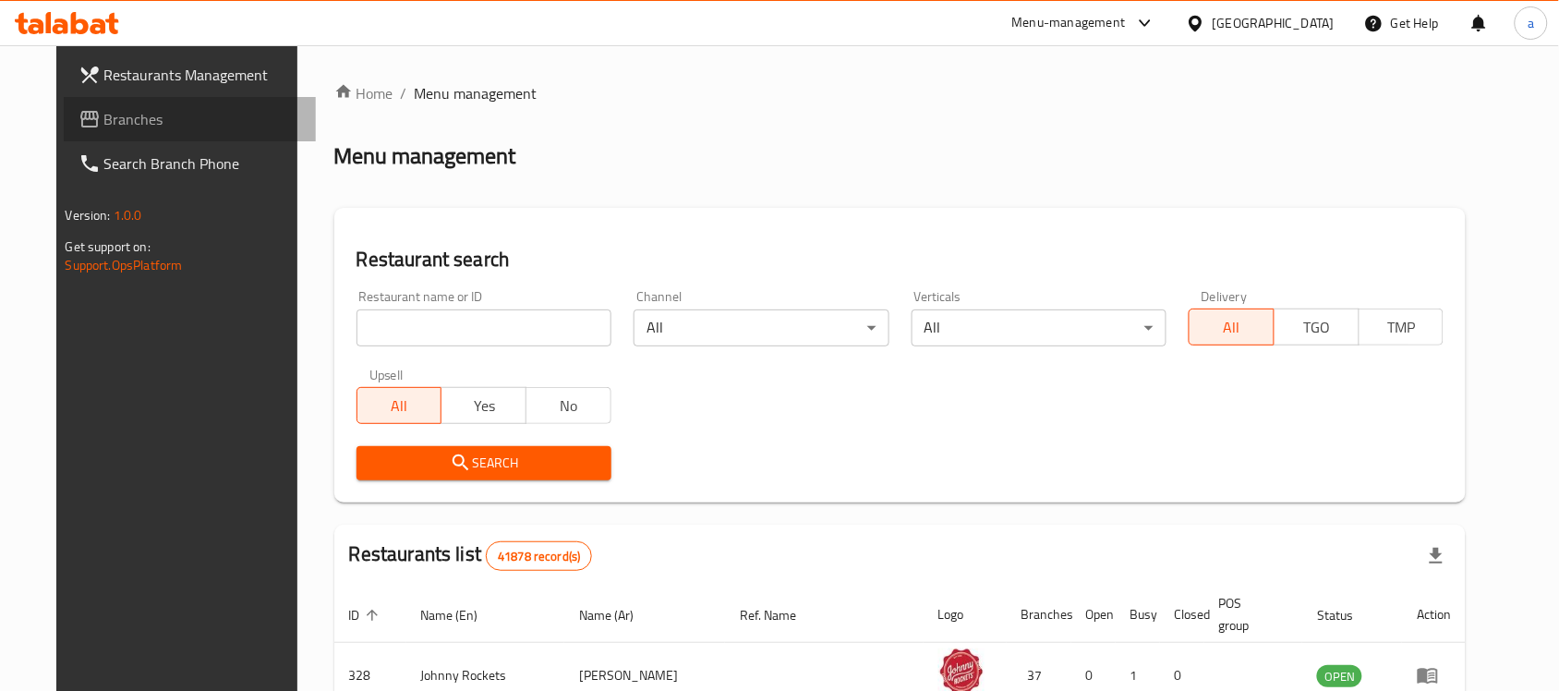
click at [114, 127] on span "Branches" at bounding box center [203, 119] width 198 height 22
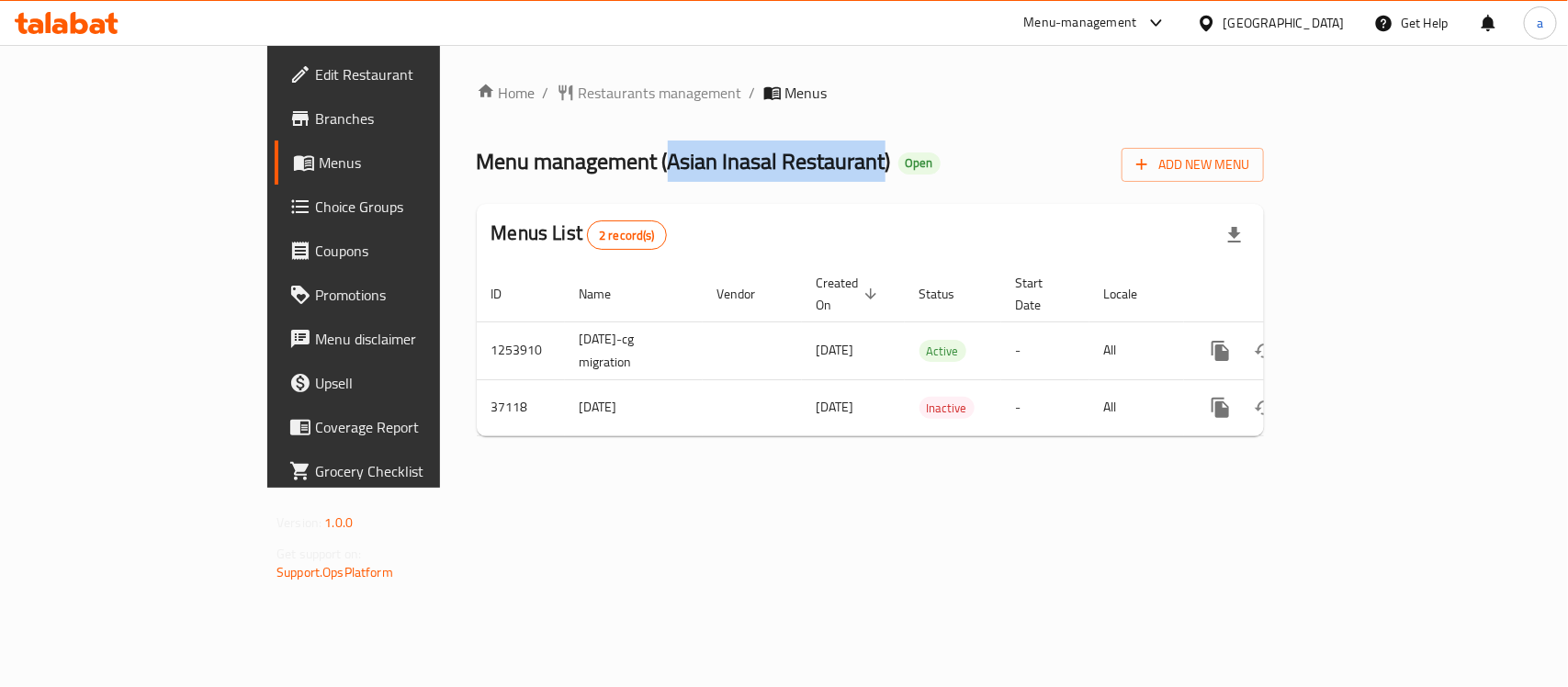
drag, startPoint x: 497, startPoint y: 163, endPoint x: 710, endPoint y: 173, distance: 213.2
click at [710, 173] on span "Menu management ( Asian Inasal Restaurant )" at bounding box center [683, 161] width 415 height 42
copy span "Asian Inasal Restaurant"
